Goal: Information Seeking & Learning: Learn about a topic

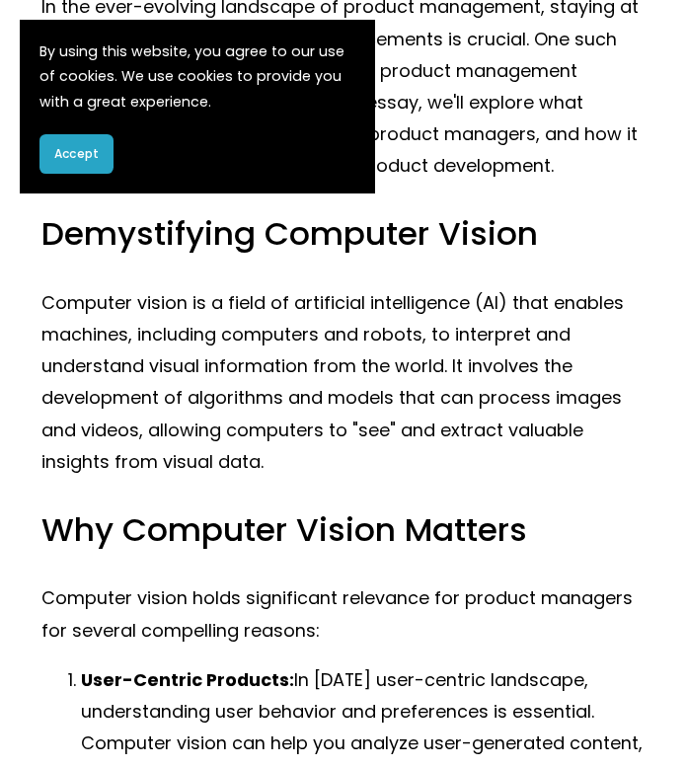
scroll to position [411, 0]
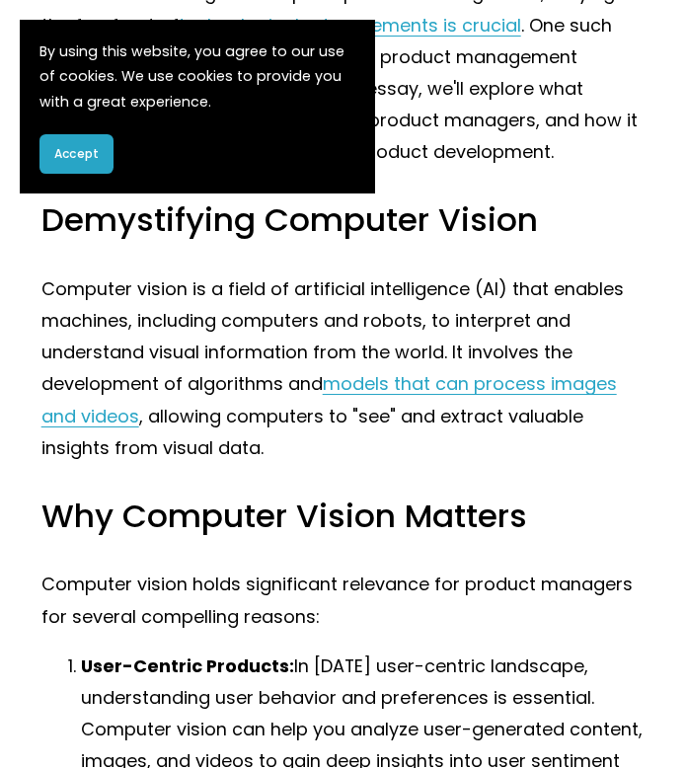
click at [91, 155] on span "Accept" at bounding box center [76, 154] width 44 height 18
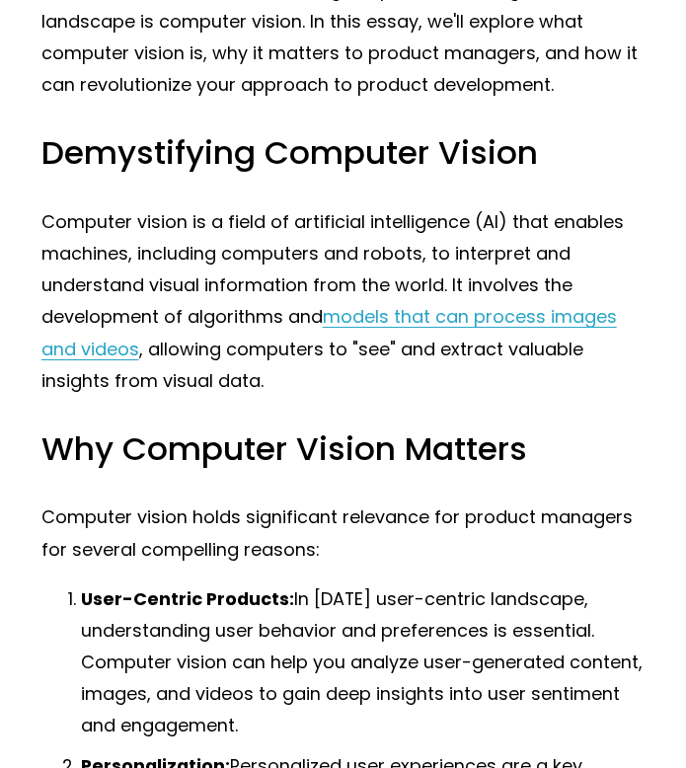
scroll to position [480, 0]
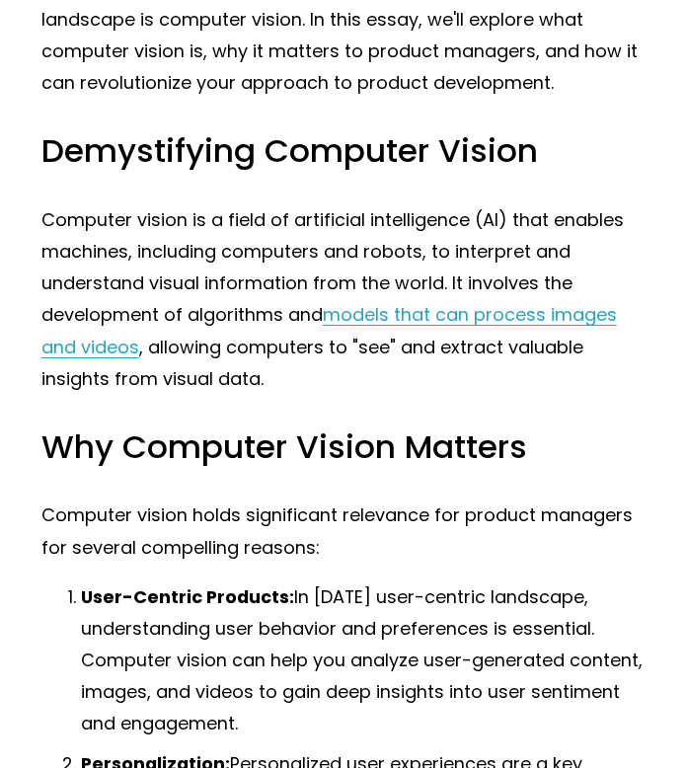
click at [243, 283] on p "Computer vision is a field of artificial intelligence (AI) that enables machine…" at bounding box center [343, 299] width 604 height 191
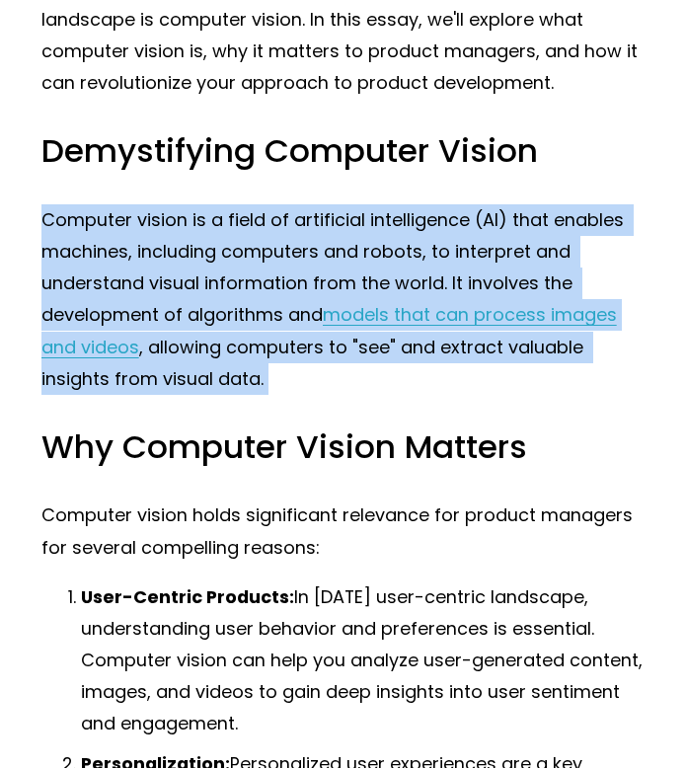
click at [243, 283] on p "Computer vision is a field of artificial intelligence (AI) that enables machine…" at bounding box center [343, 299] width 604 height 191
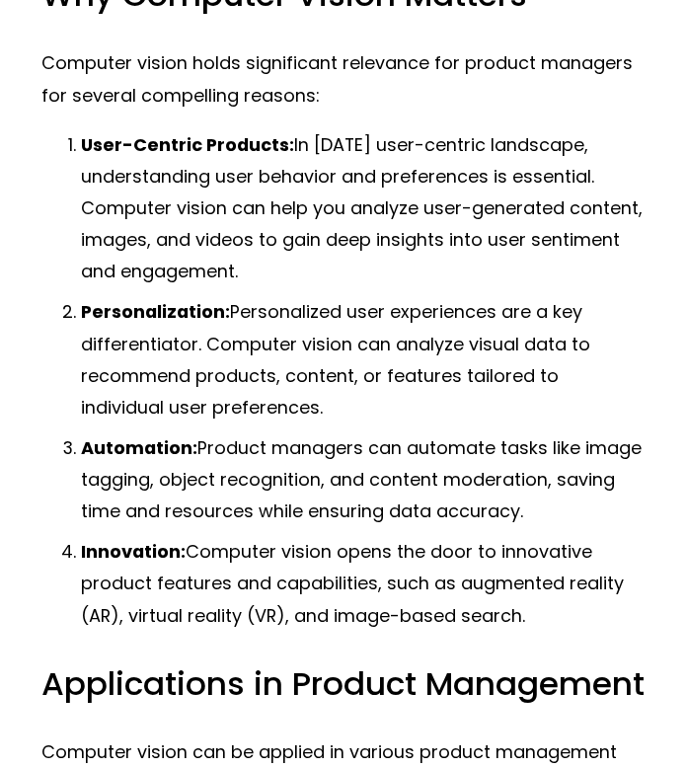
scroll to position [934, 0]
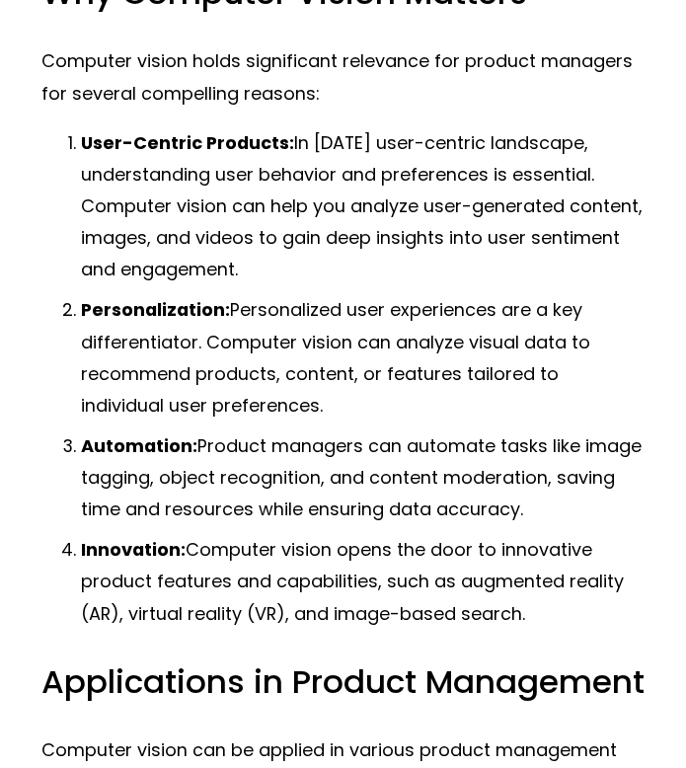
click at [243, 283] on p "User-Centric Products: In [DATE] user-centric landscape, understanding user beh…" at bounding box center [363, 206] width 565 height 159
click at [244, 317] on p "Personalization: Personalized user experiences are a key differentiator. Comput…" at bounding box center [363, 357] width 565 height 127
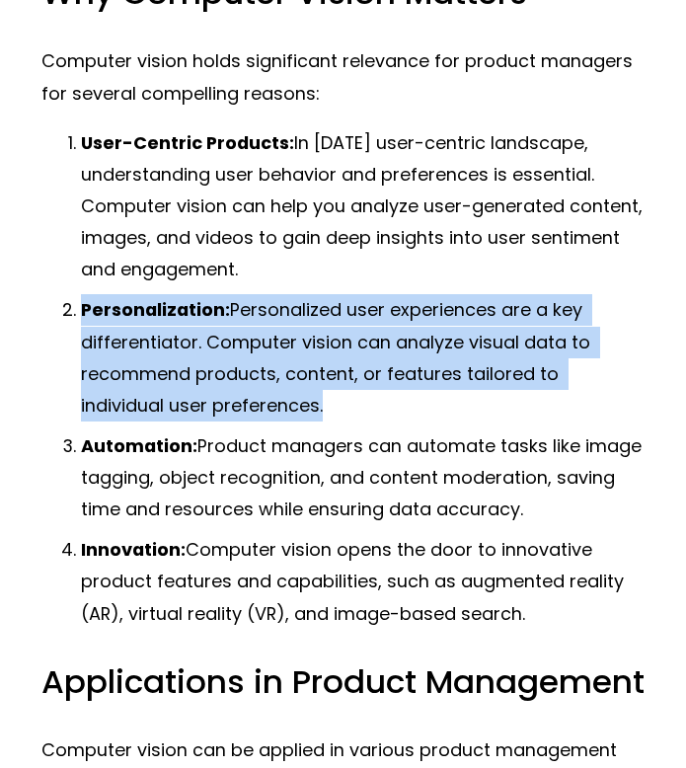
click at [244, 317] on p "Personalization: Personalized user experiences are a key differentiator. Comput…" at bounding box center [363, 357] width 565 height 127
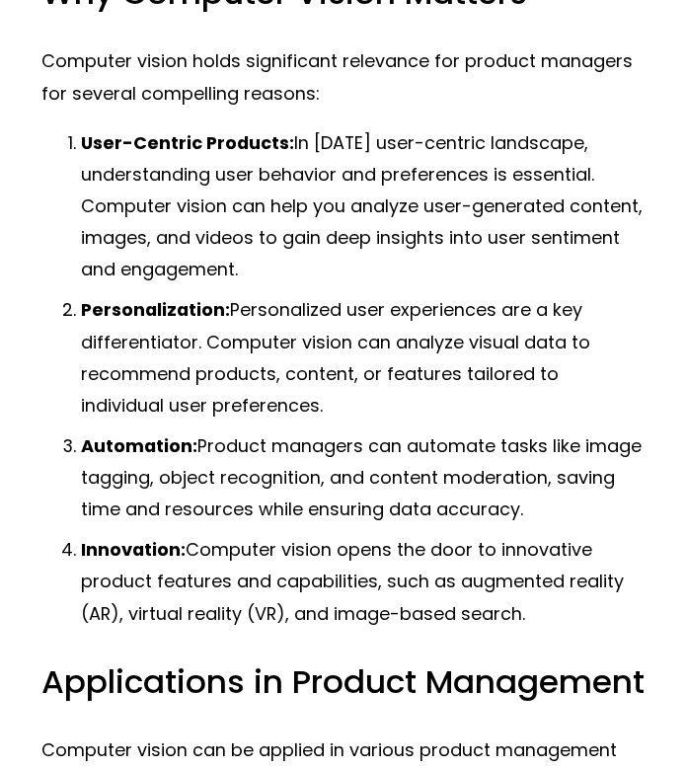
click at [244, 317] on p "Personalization: Personalized user experiences are a key differentiator. Comput…" at bounding box center [363, 357] width 565 height 127
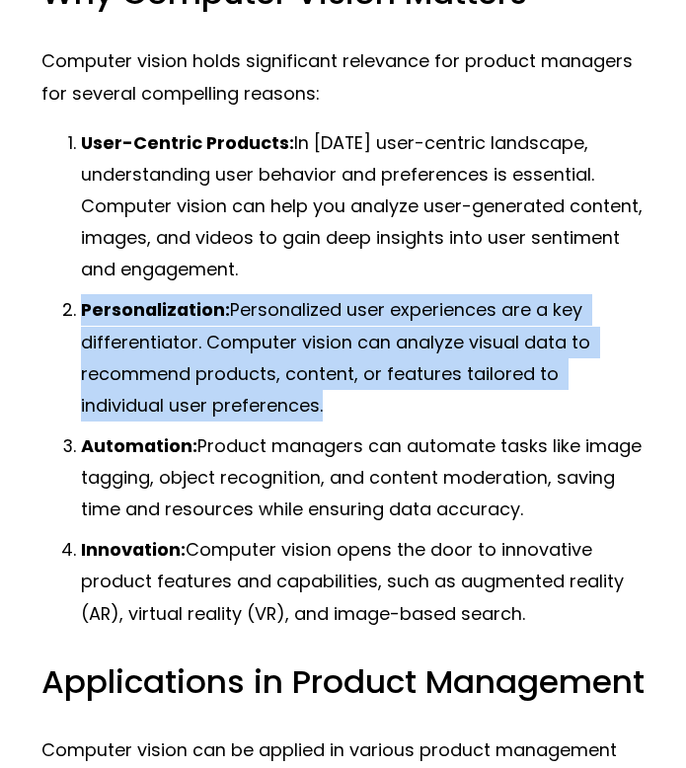
click at [244, 317] on p "Personalization: Personalized user experiences are a key differentiator. Comput…" at bounding box center [363, 357] width 565 height 127
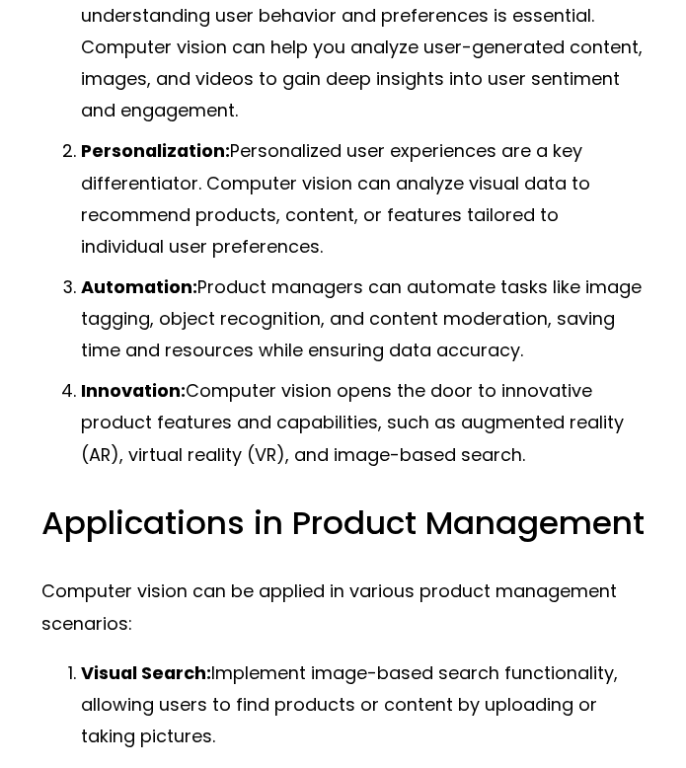
scroll to position [1139, 0]
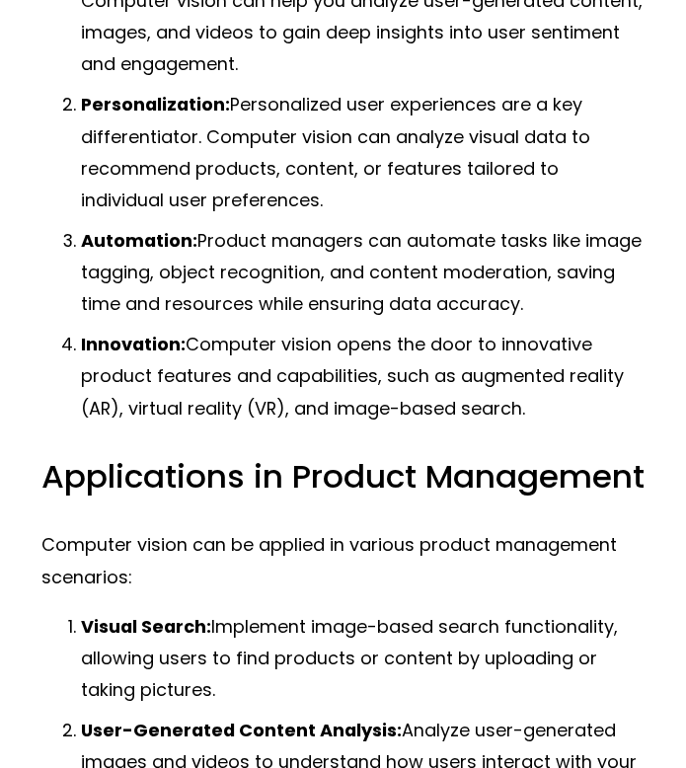
click at [265, 337] on p "Innovation: Computer vision opens the door to innovative product features and c…" at bounding box center [363, 376] width 565 height 95
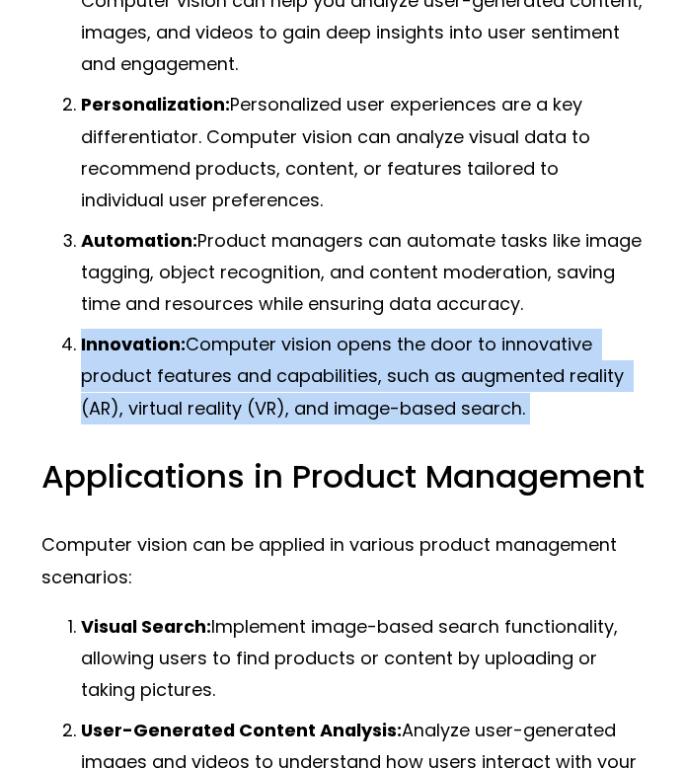
click at [293, 347] on p "Innovation: Computer vision opens the door to innovative product features and c…" at bounding box center [363, 376] width 565 height 95
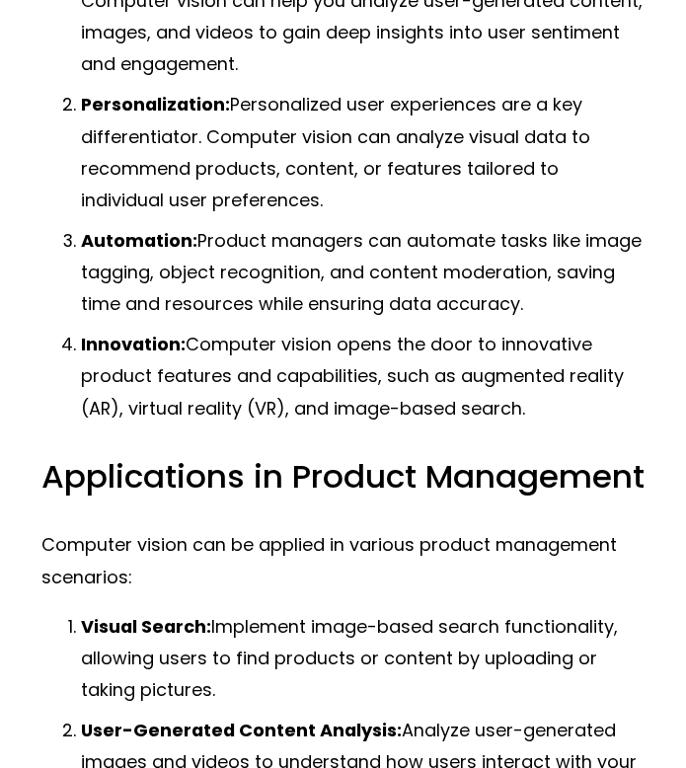
click at [293, 347] on p "Innovation: Computer vision opens the door to innovative product features and c…" at bounding box center [363, 376] width 565 height 95
click at [267, 347] on p "Innovation: Computer vision opens the door to innovative product features and c…" at bounding box center [363, 376] width 565 height 95
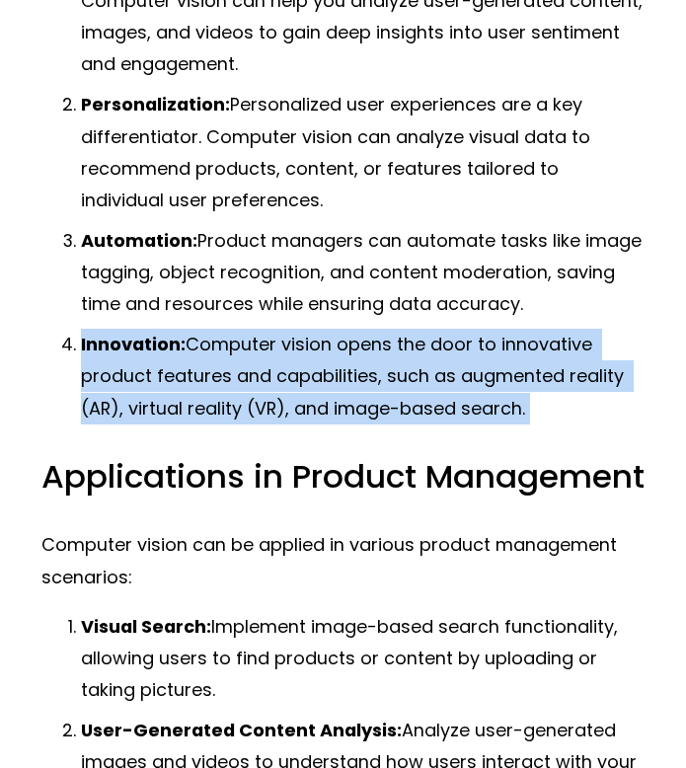
click at [340, 348] on p "Innovation: Computer vision opens the door to innovative product features and c…" at bounding box center [363, 376] width 565 height 95
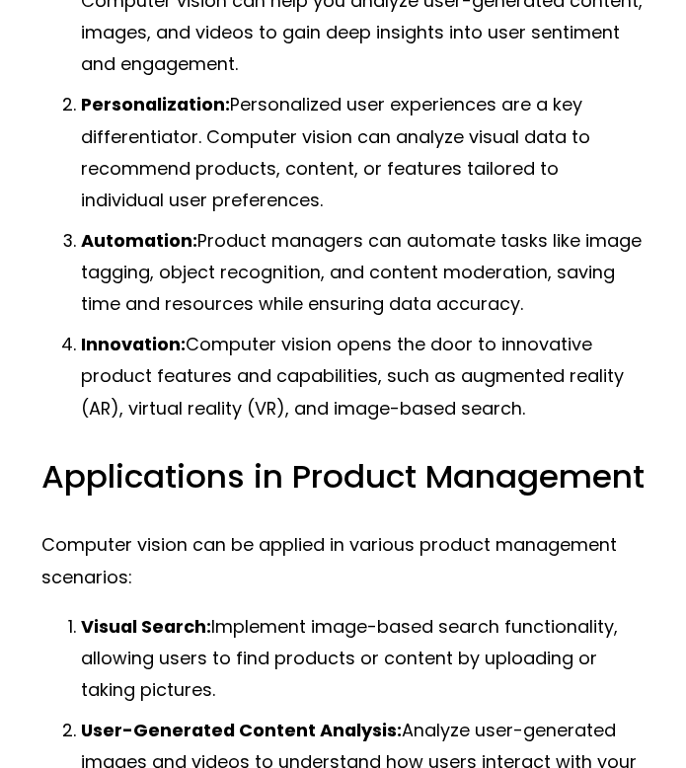
click at [340, 348] on p "Innovation: Computer vision opens the door to innovative product features and c…" at bounding box center [363, 376] width 565 height 95
click at [390, 339] on p "Innovation: Computer vision opens the door to innovative product features and c…" at bounding box center [363, 376] width 565 height 95
click at [407, 348] on p "Innovation: Computer vision opens the door to innovative product features and c…" at bounding box center [363, 376] width 565 height 95
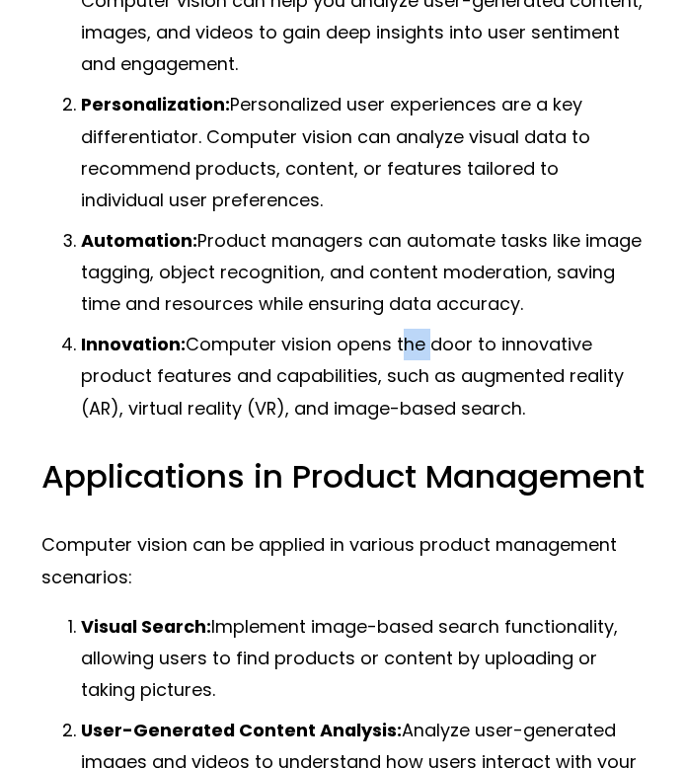
click at [437, 345] on p "Innovation: Computer vision opens the door to innovative product features and c…" at bounding box center [363, 376] width 565 height 95
click at [485, 350] on p "Innovation: Computer vision opens the door to innovative product features and c…" at bounding box center [363, 376] width 565 height 95
click at [507, 343] on p "Innovation: Computer vision opens the door to innovative product features and c…" at bounding box center [363, 376] width 565 height 95
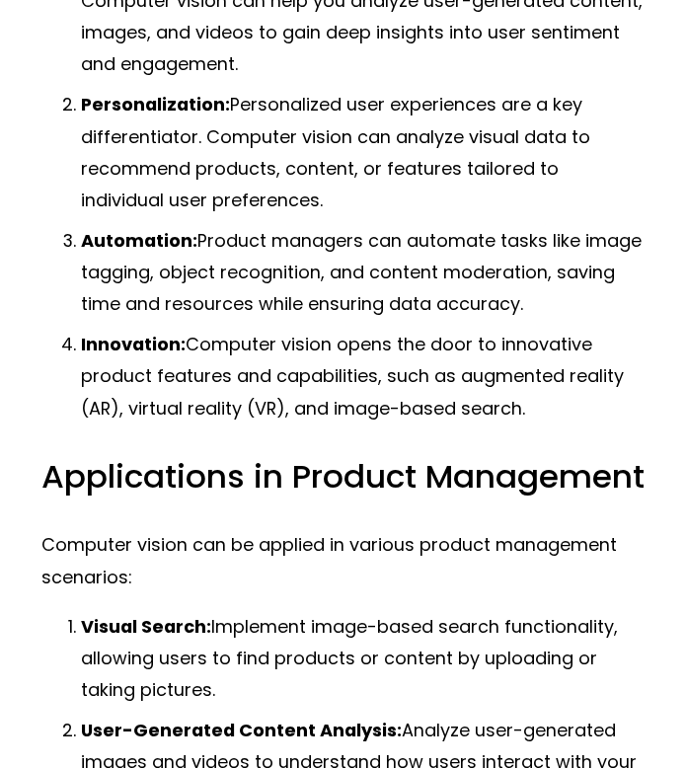
click at [507, 343] on p "Innovation: Computer vision opens the door to innovative product features and c…" at bounding box center [363, 376] width 565 height 95
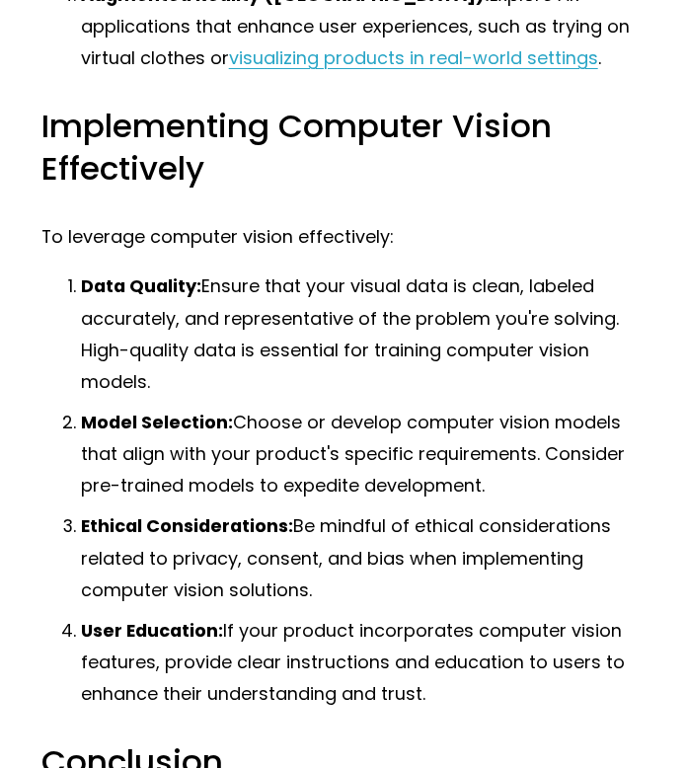
scroll to position [2180, 0]
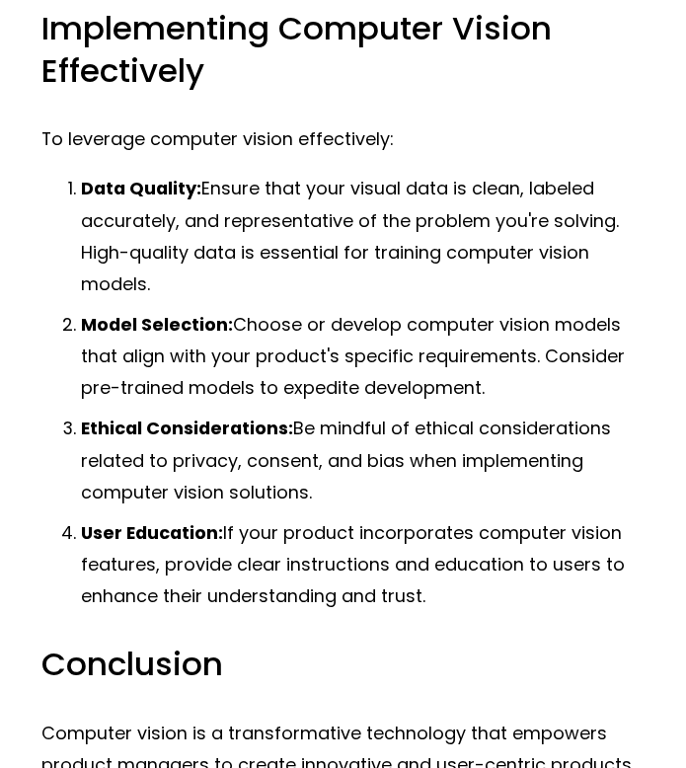
click at [445, 404] on p "Model Selection: Choose or develop computer vision models that align with your …" at bounding box center [363, 356] width 565 height 95
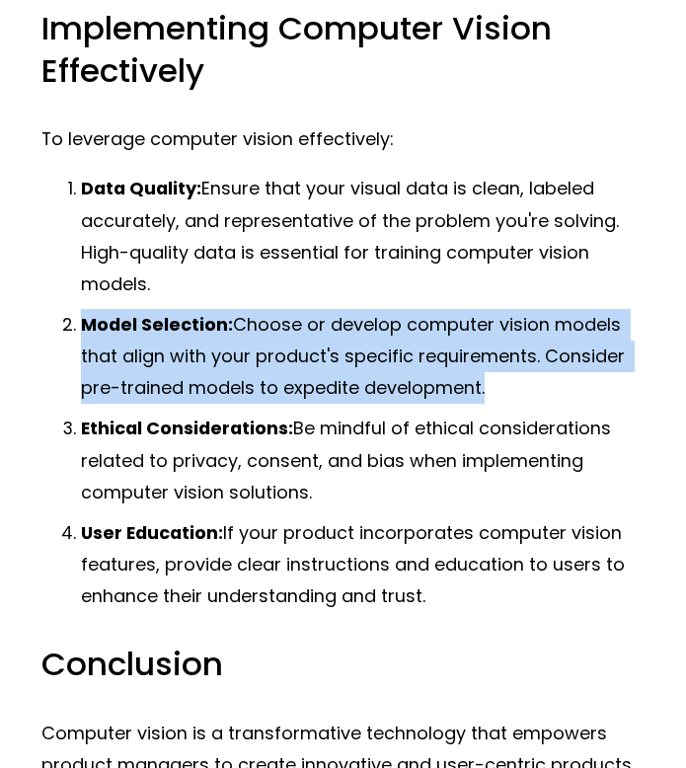
click at [442, 383] on p "Model Selection: Choose or develop computer vision models that align with your …" at bounding box center [363, 356] width 565 height 95
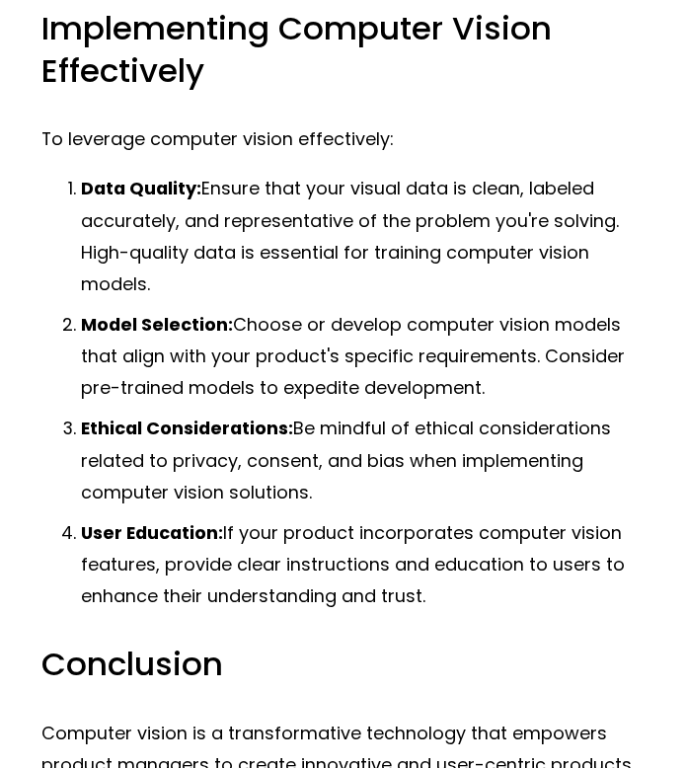
click at [442, 383] on p "Model Selection: Choose or develop computer vision models that align with your …" at bounding box center [363, 356] width 565 height 95
click at [441, 370] on p "Model Selection: Choose or develop computer vision models that align with your …" at bounding box center [363, 356] width 565 height 95
click at [410, 367] on p "Model Selection: Choose or develop computer vision models that align with your …" at bounding box center [363, 356] width 565 height 95
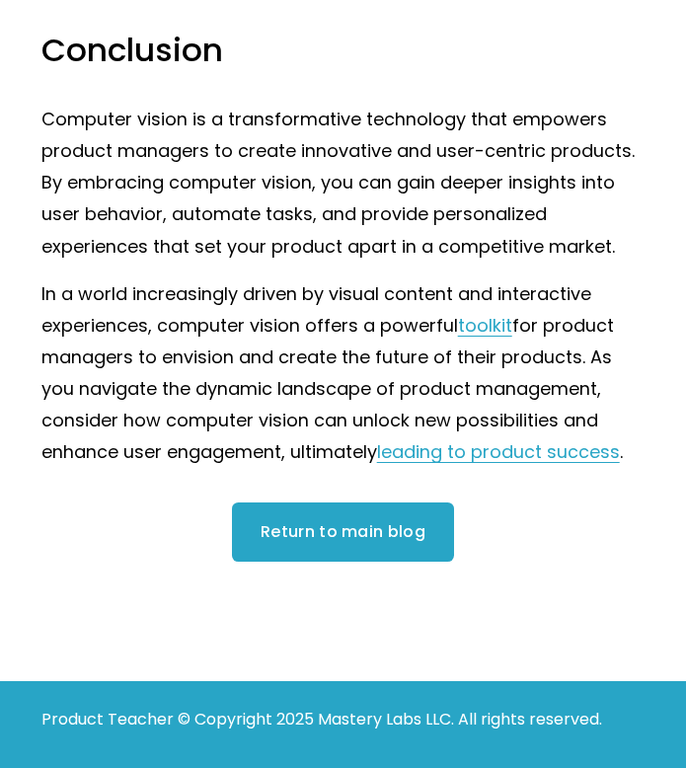
scroll to position [2891, 0]
